Goal: Task Accomplishment & Management: Manage account settings

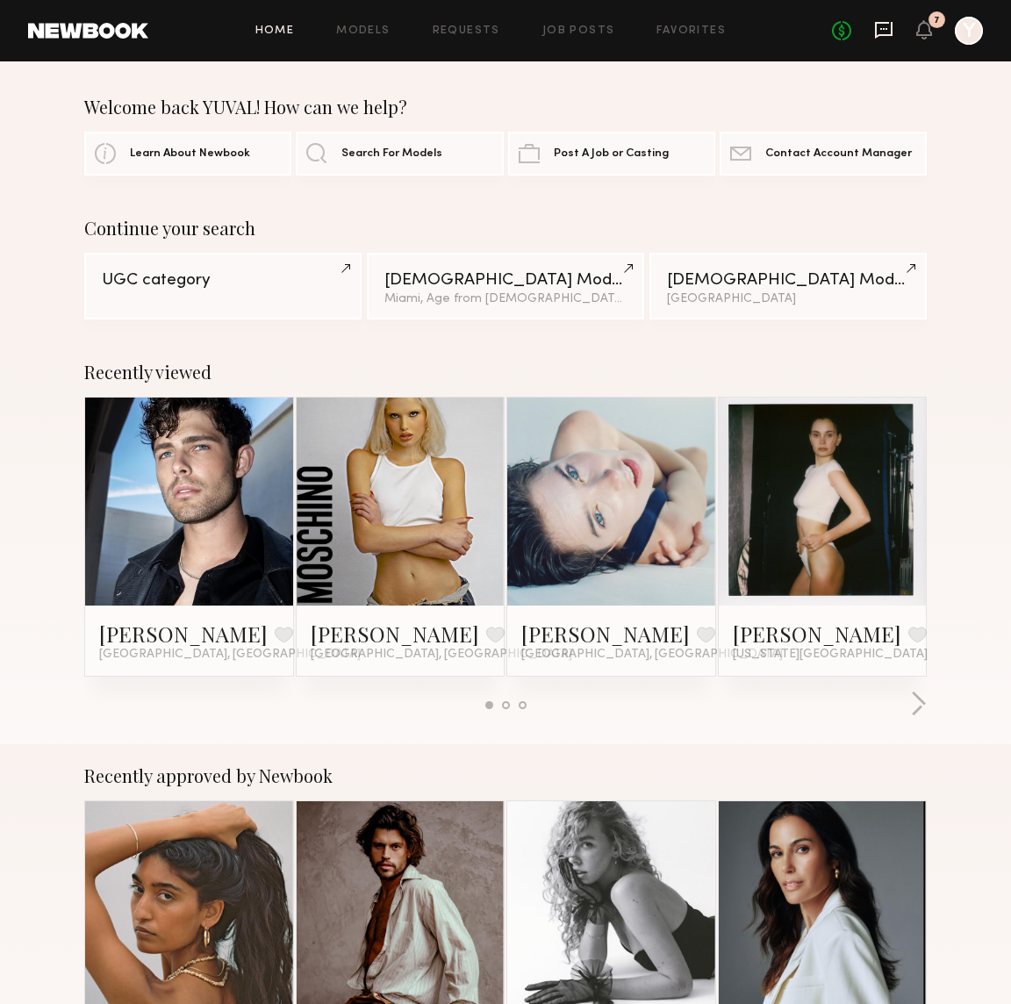
click at [890, 32] on icon at bounding box center [883, 29] width 19 height 19
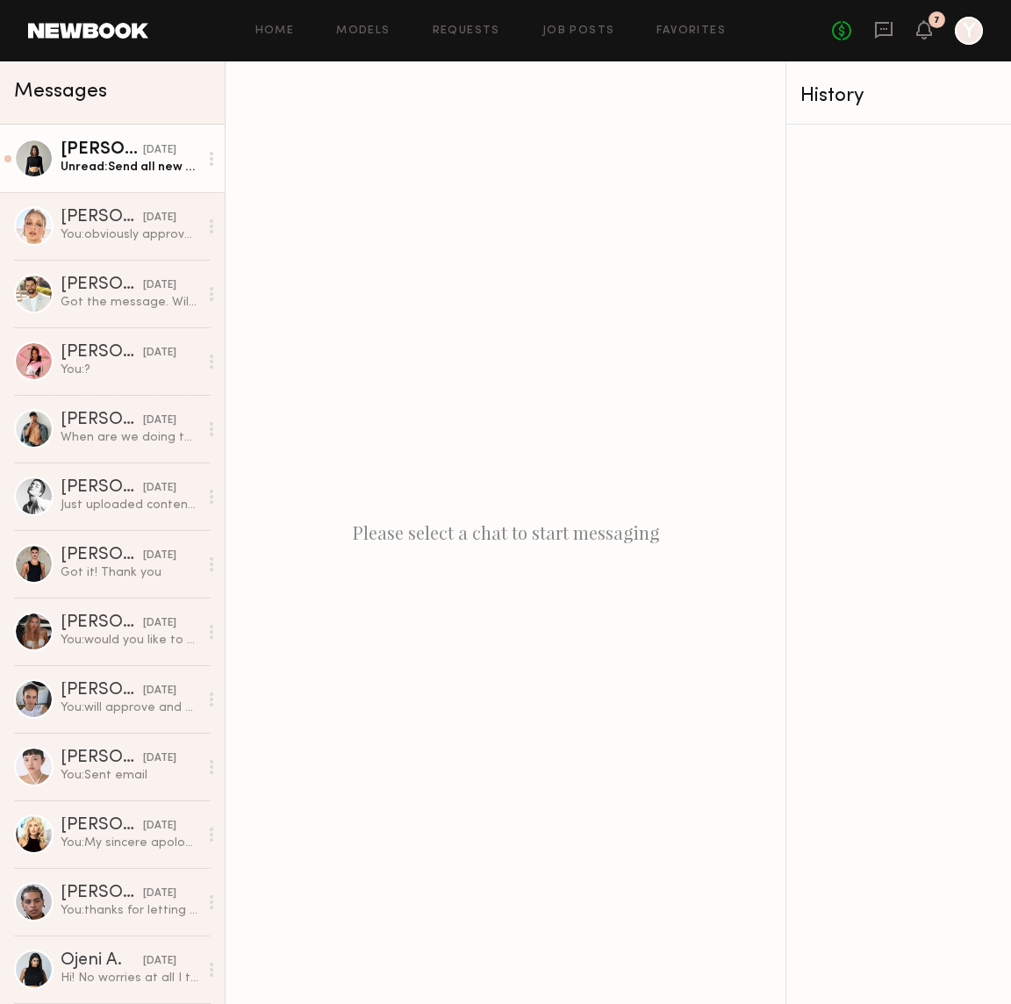
click at [136, 180] on link "Kate A. yesterday Unread: Send all new photos and videos in google drive https:…" at bounding box center [112, 159] width 225 height 68
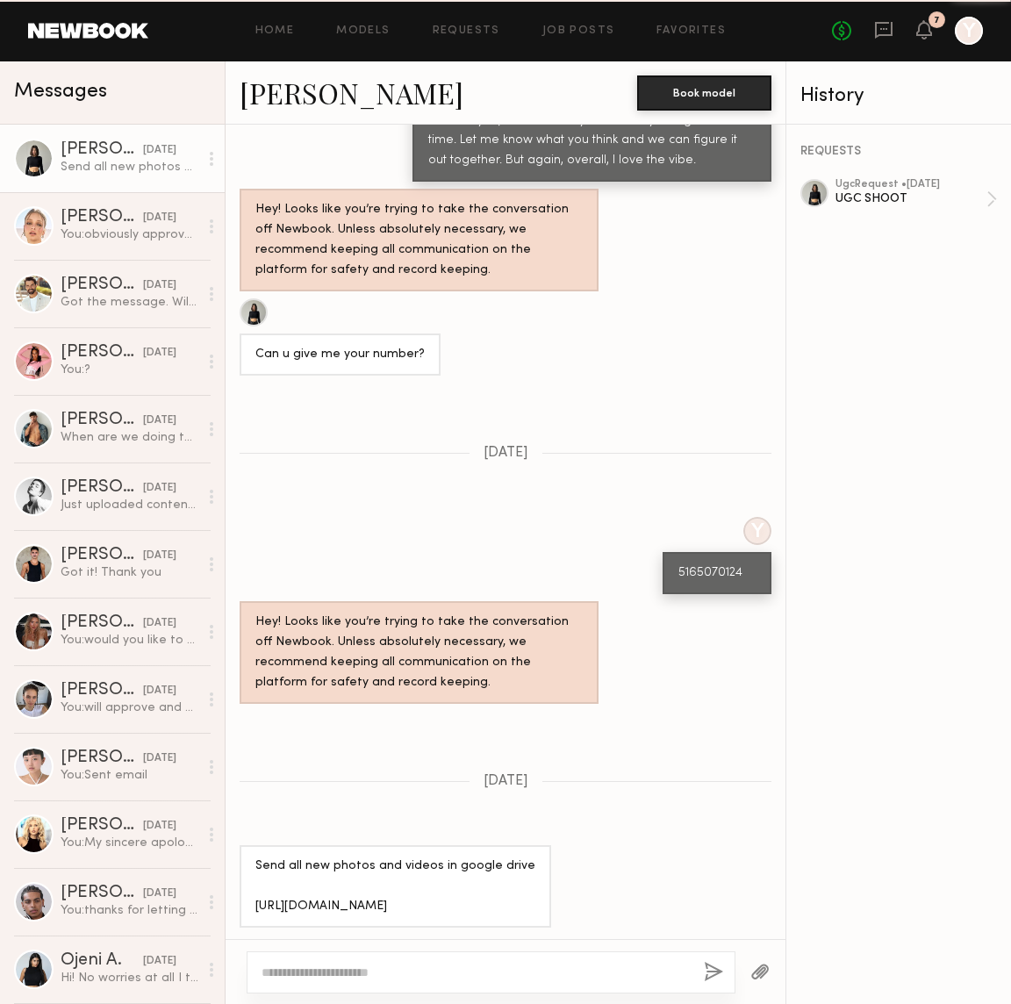
scroll to position [1560, 0]
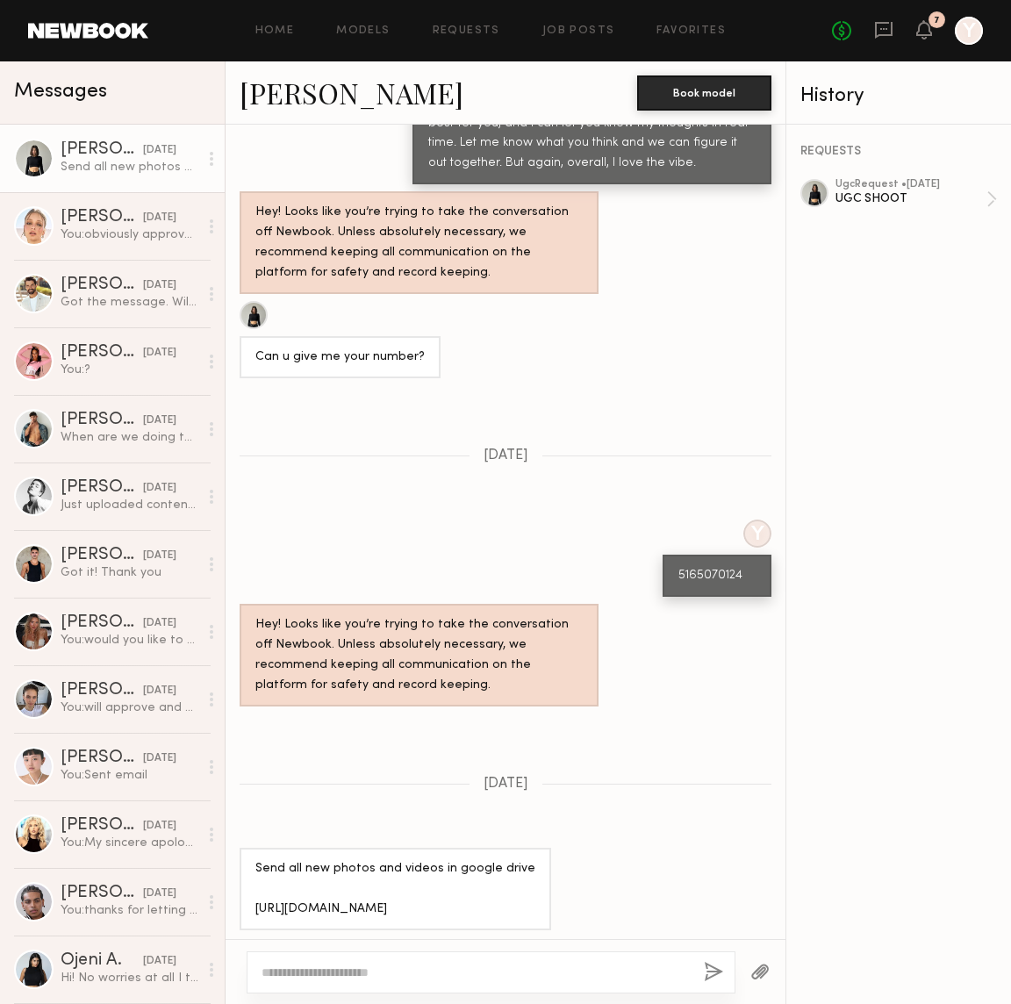
drag, startPoint x: 408, startPoint y: 900, endPoint x: 248, endPoint y: 879, distance: 161.1
click at [248, 879] on div "Send all new photos and videos in google drive https://drive.google.com/drive/f…" at bounding box center [395, 889] width 311 height 82
copy div "https://drive.google.com/drive/folders/1blU3K0mzD2mZNJxMGxlWI7PaxvsXhkLN"
click at [870, 176] on div "REQUESTS ugc Request • 08/24/2025 UGC SHOOT" at bounding box center [898, 564] width 225 height 879
click at [870, 192] on div "UGC SHOOT" at bounding box center [910, 198] width 151 height 17
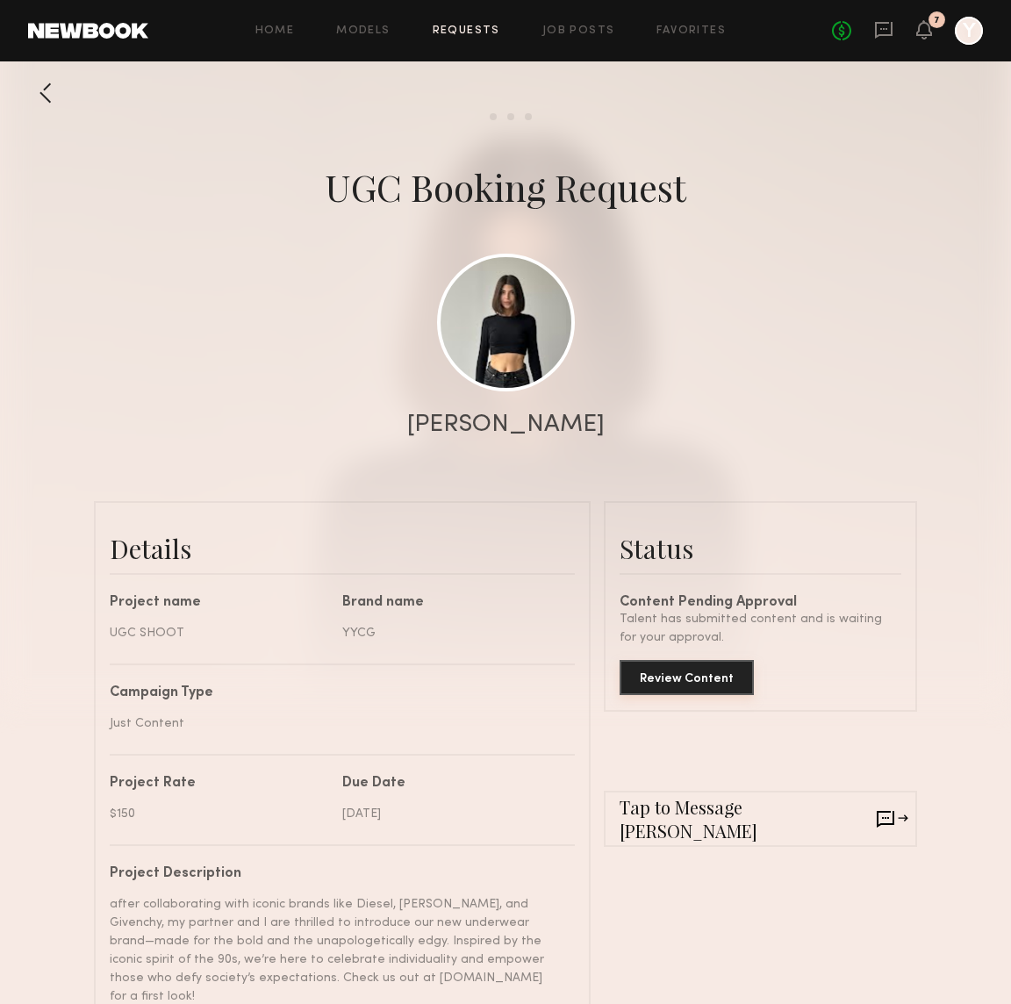
click at [677, 668] on button "Review Content" at bounding box center [686, 677] width 134 height 35
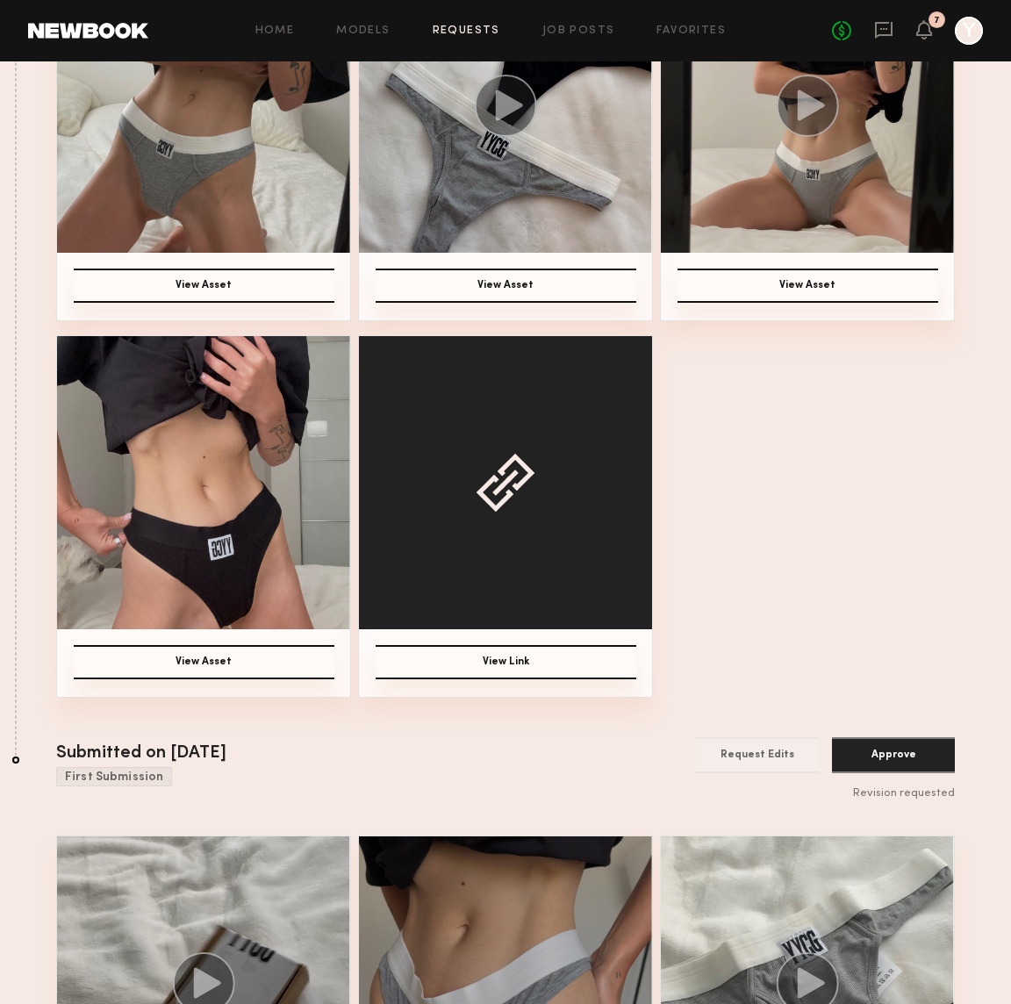
scroll to position [397, 0]
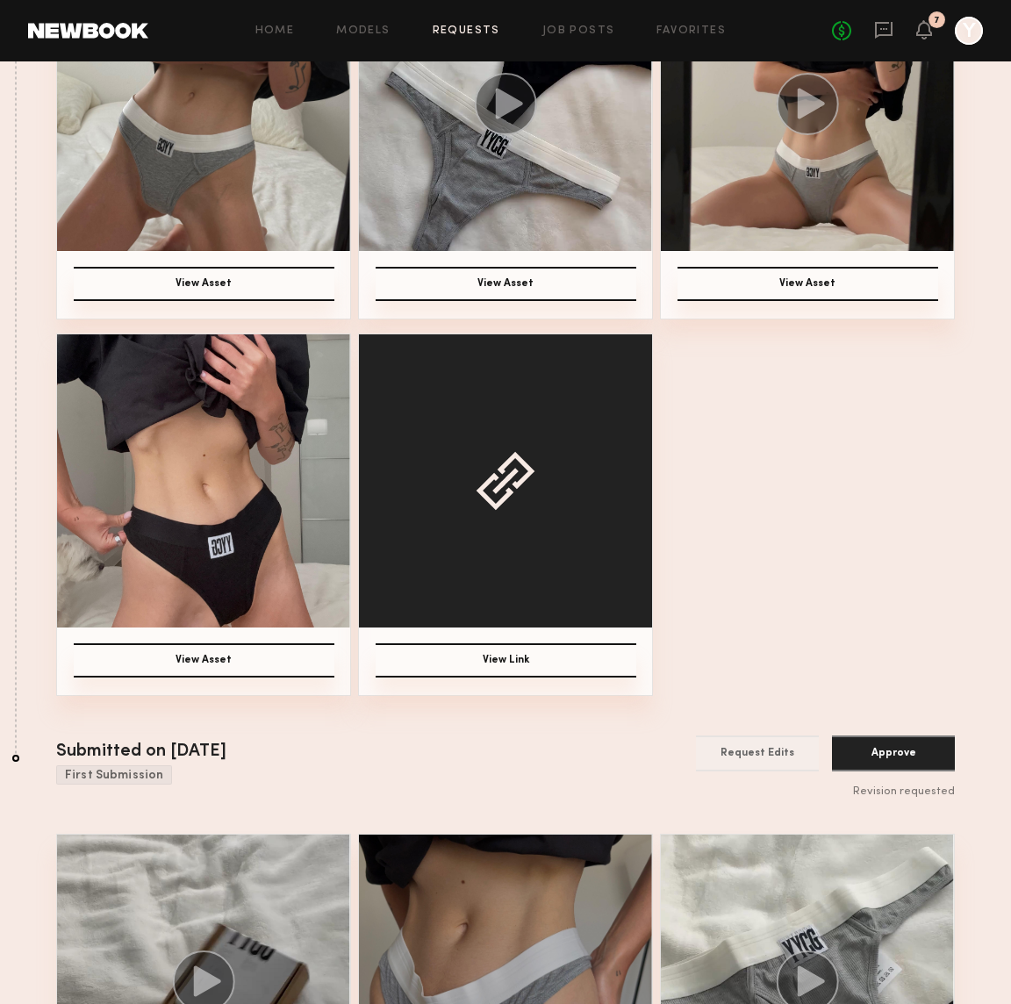
click at [529, 664] on button "View Link" at bounding box center [506, 660] width 261 height 34
